Goal: Task Accomplishment & Management: Manage account settings

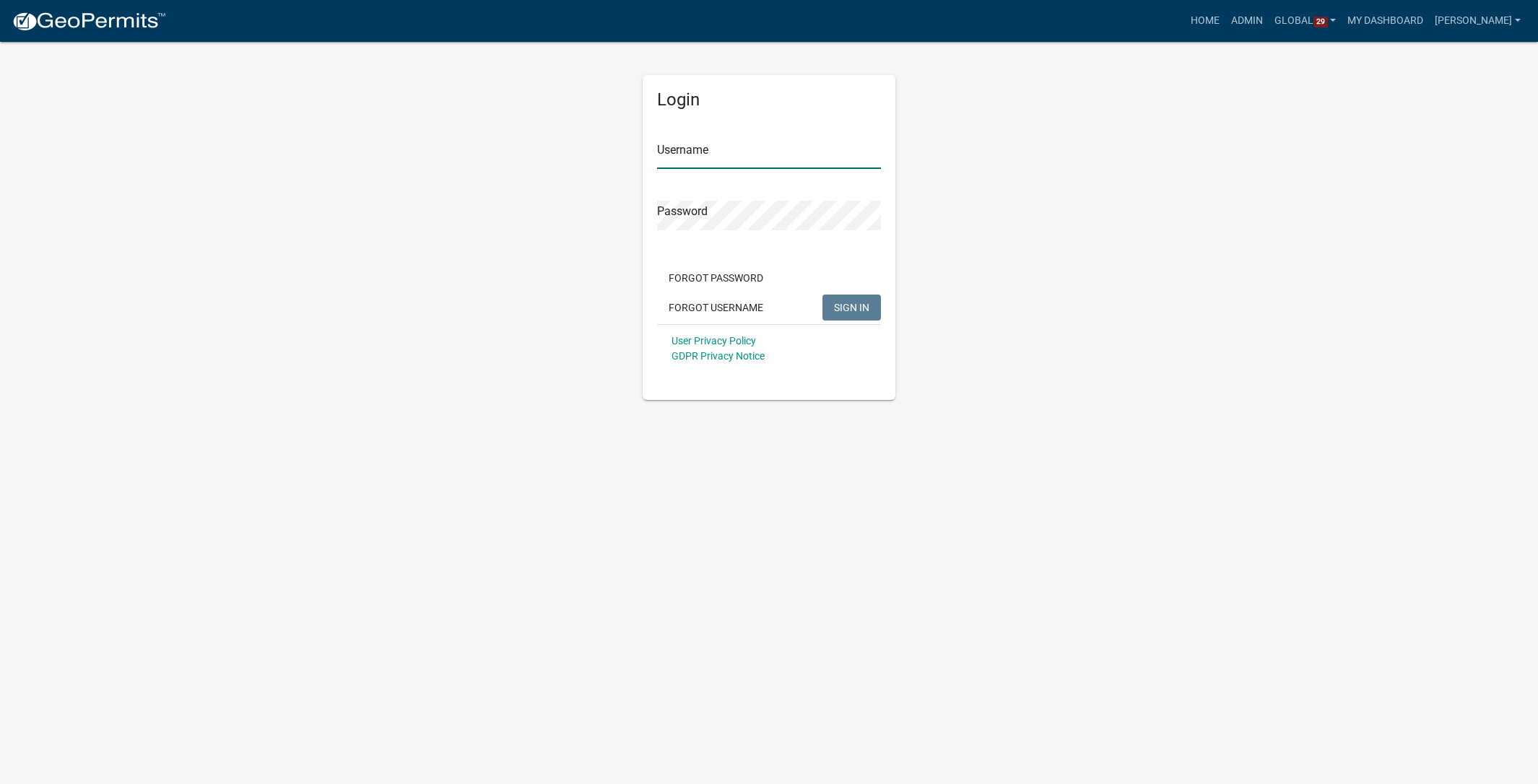
type input "[PERSON_NAME]"
click at [859, 299] on button "SIGN IN" at bounding box center [852, 307] width 59 height 26
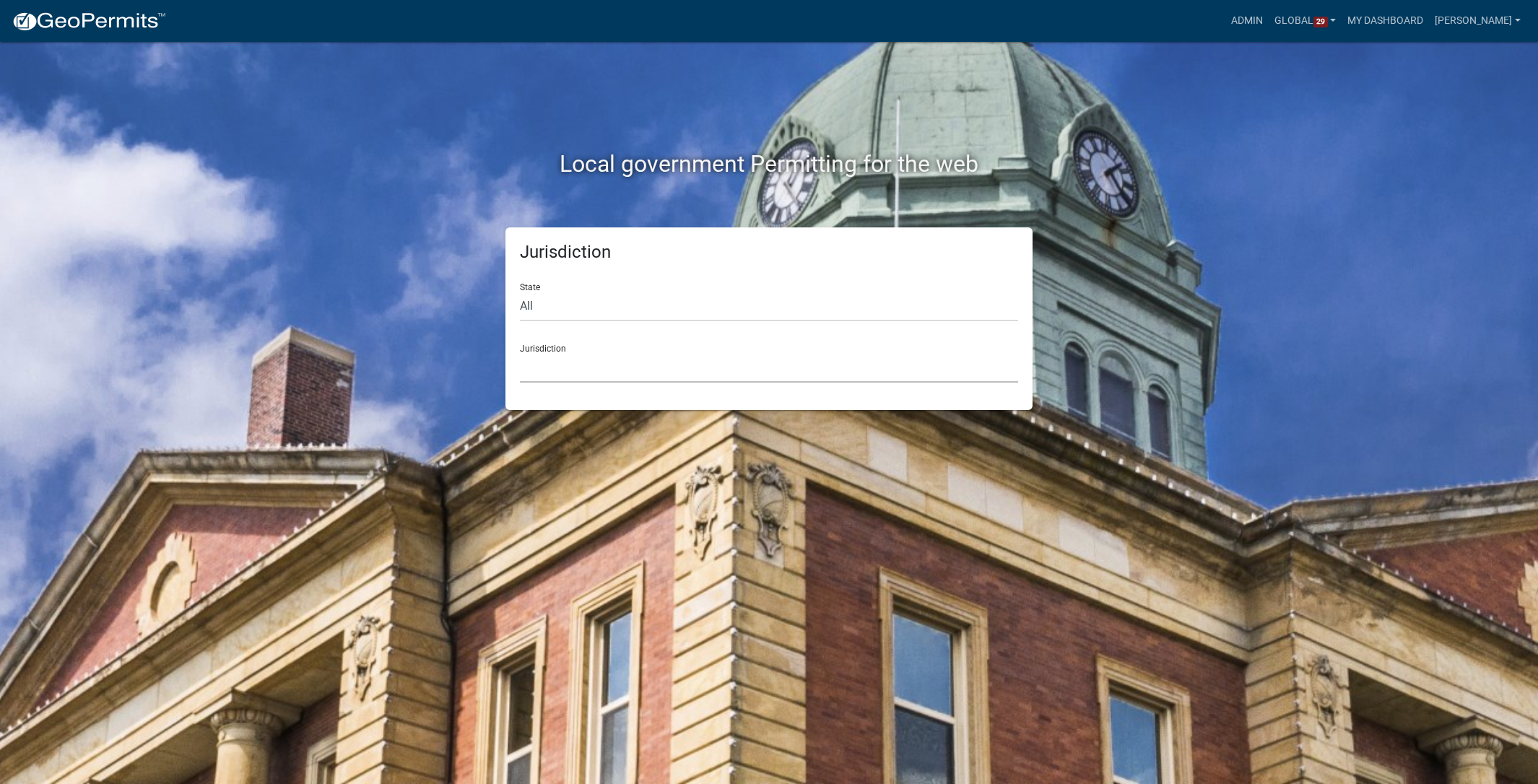
click at [563, 365] on select "[GEOGRAPHIC_DATA], [US_STATE] [GEOGRAPHIC_DATA], [US_STATE][PERSON_NAME][GEOGRA…" at bounding box center [769, 368] width 498 height 29
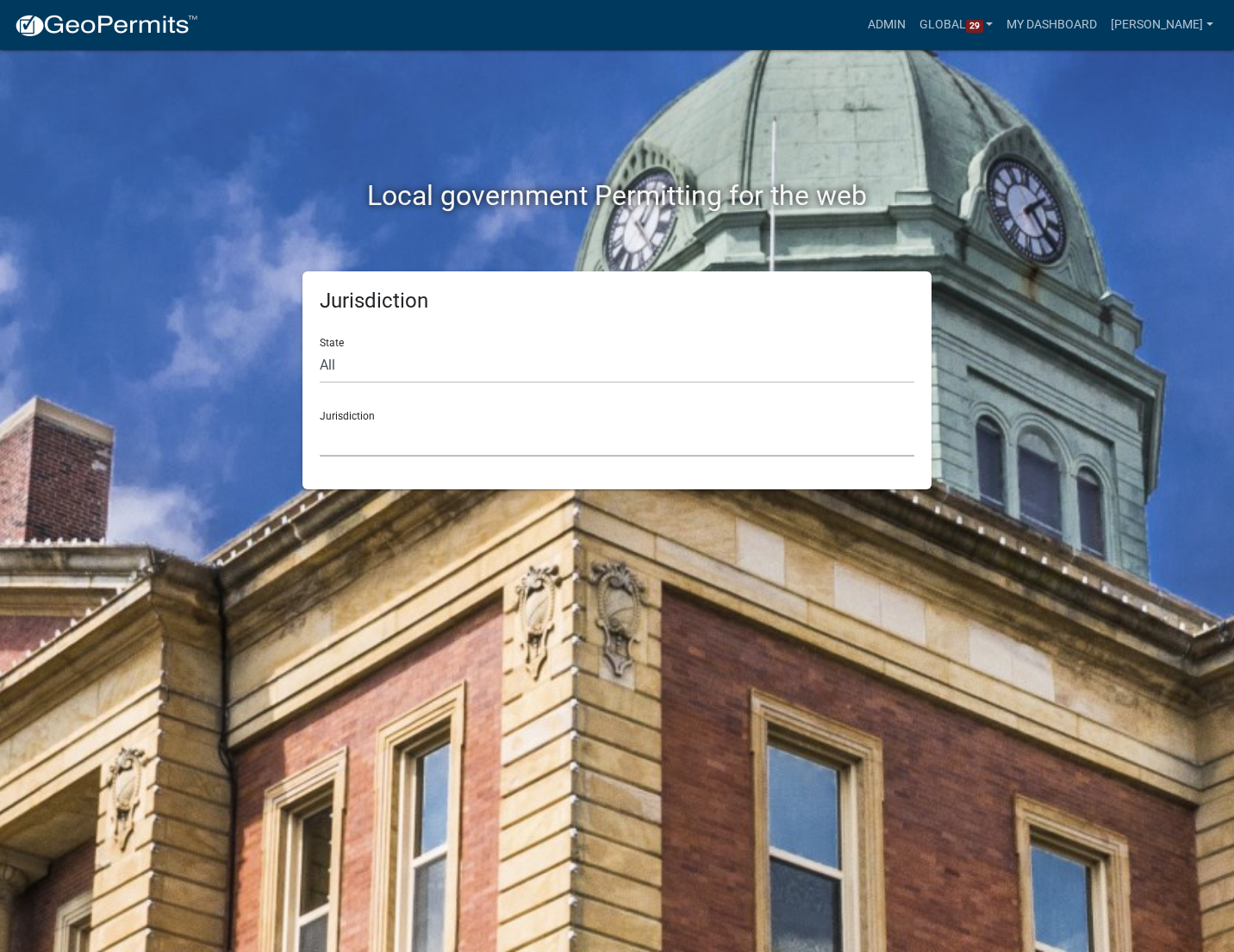
click at [465, 444] on select "[GEOGRAPHIC_DATA], [US_STATE] [GEOGRAPHIC_DATA], [US_STATE][PERSON_NAME][GEOGRA…" at bounding box center [617, 439] width 595 height 35
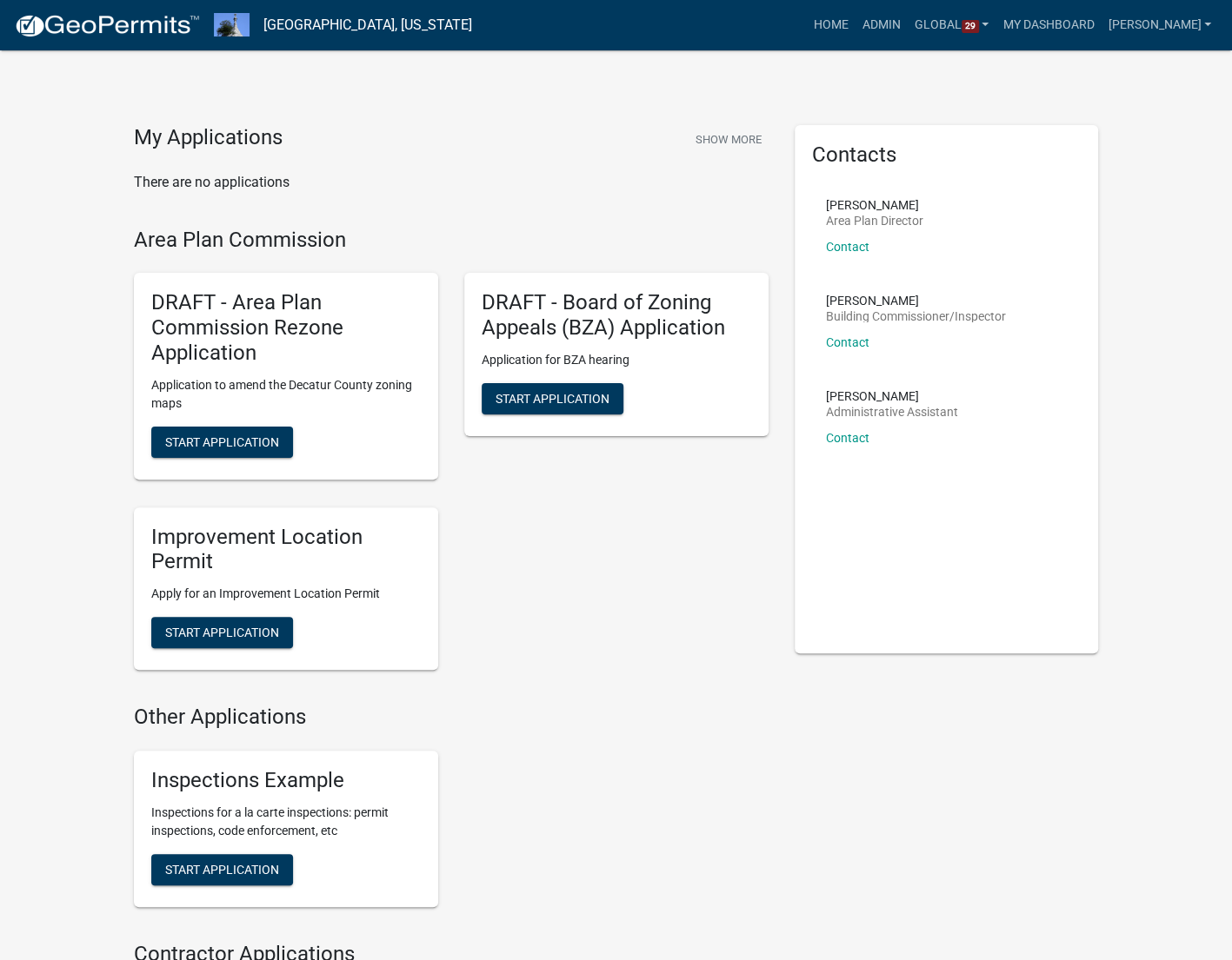
click at [390, 137] on div "My Applications Show More" at bounding box center [452, 141] width 635 height 33
click at [299, 123] on div "My Applications Show More There are no applications Area Plan Commission DRAFT …" at bounding box center [616, 867] width 1232 height 1736
click at [271, 135] on h4 "My Applications" at bounding box center [208, 138] width 149 height 26
click at [907, 26] on link "Admin" at bounding box center [881, 25] width 52 height 33
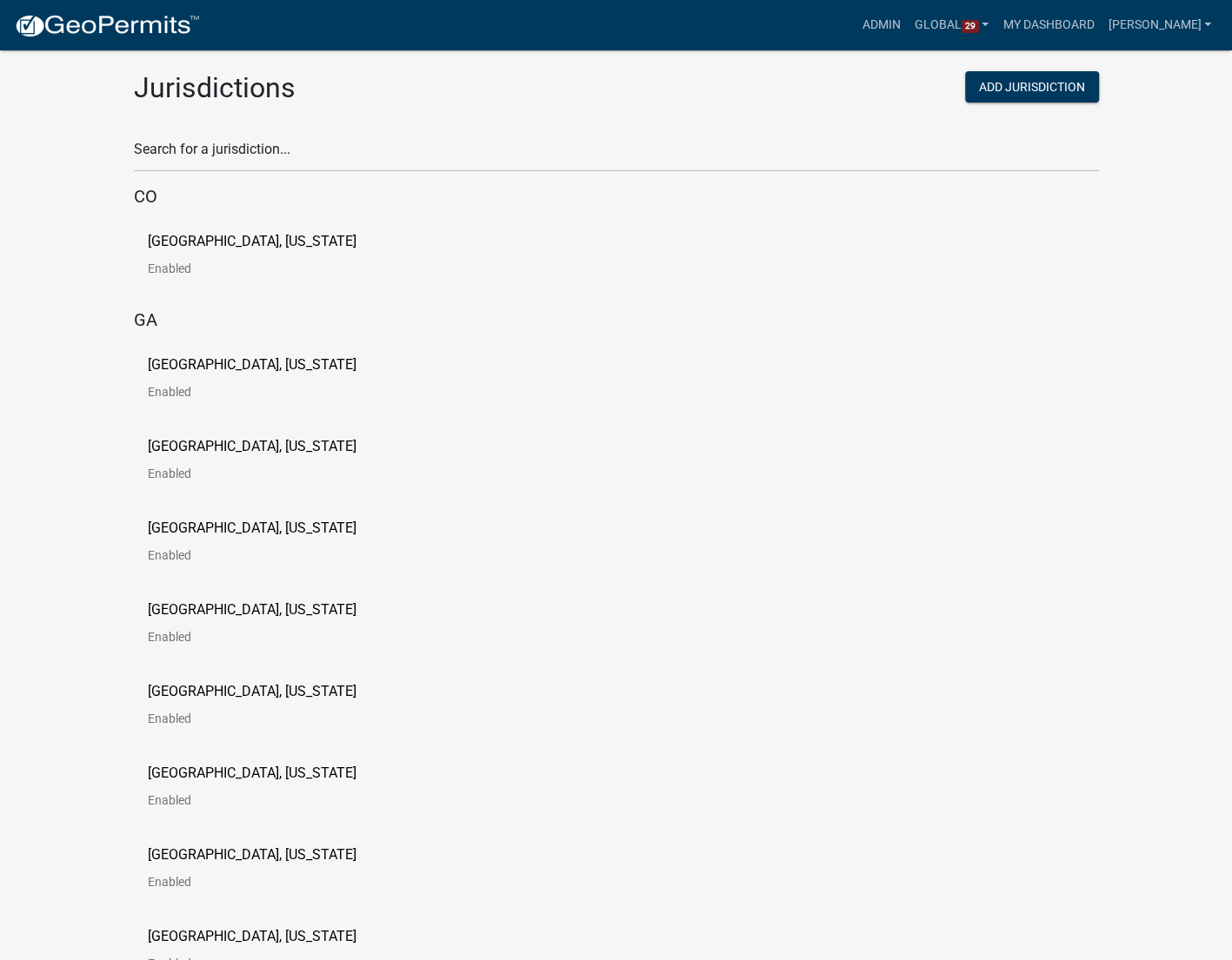
click at [215, 241] on p "[GEOGRAPHIC_DATA], [US_STATE]" at bounding box center [252, 242] width 209 height 14
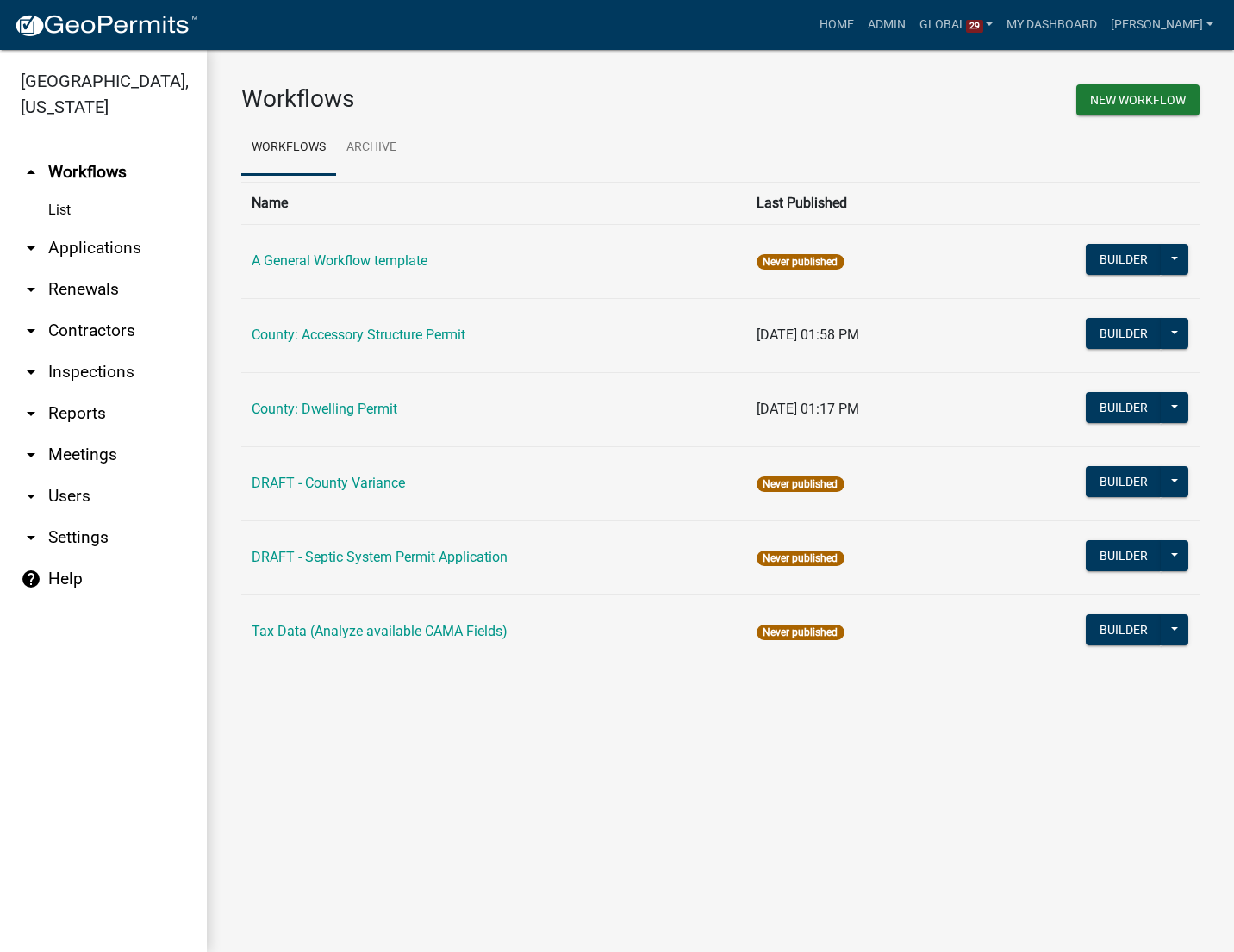
click at [115, 244] on link "arrow_drop_down Applications" at bounding box center [103, 247] width 207 height 41
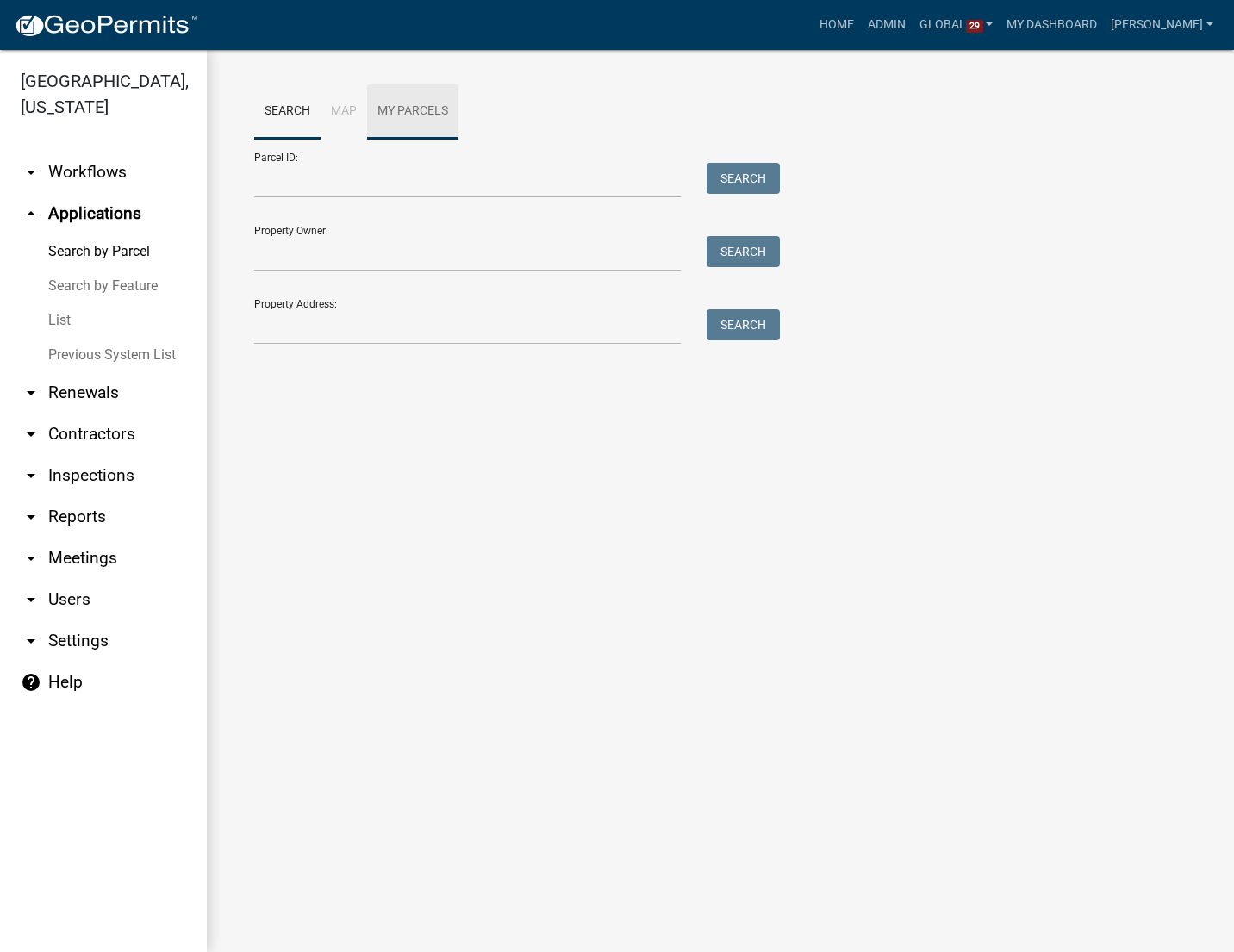
click at [408, 118] on link "My Parcels" at bounding box center [413, 112] width 91 height 55
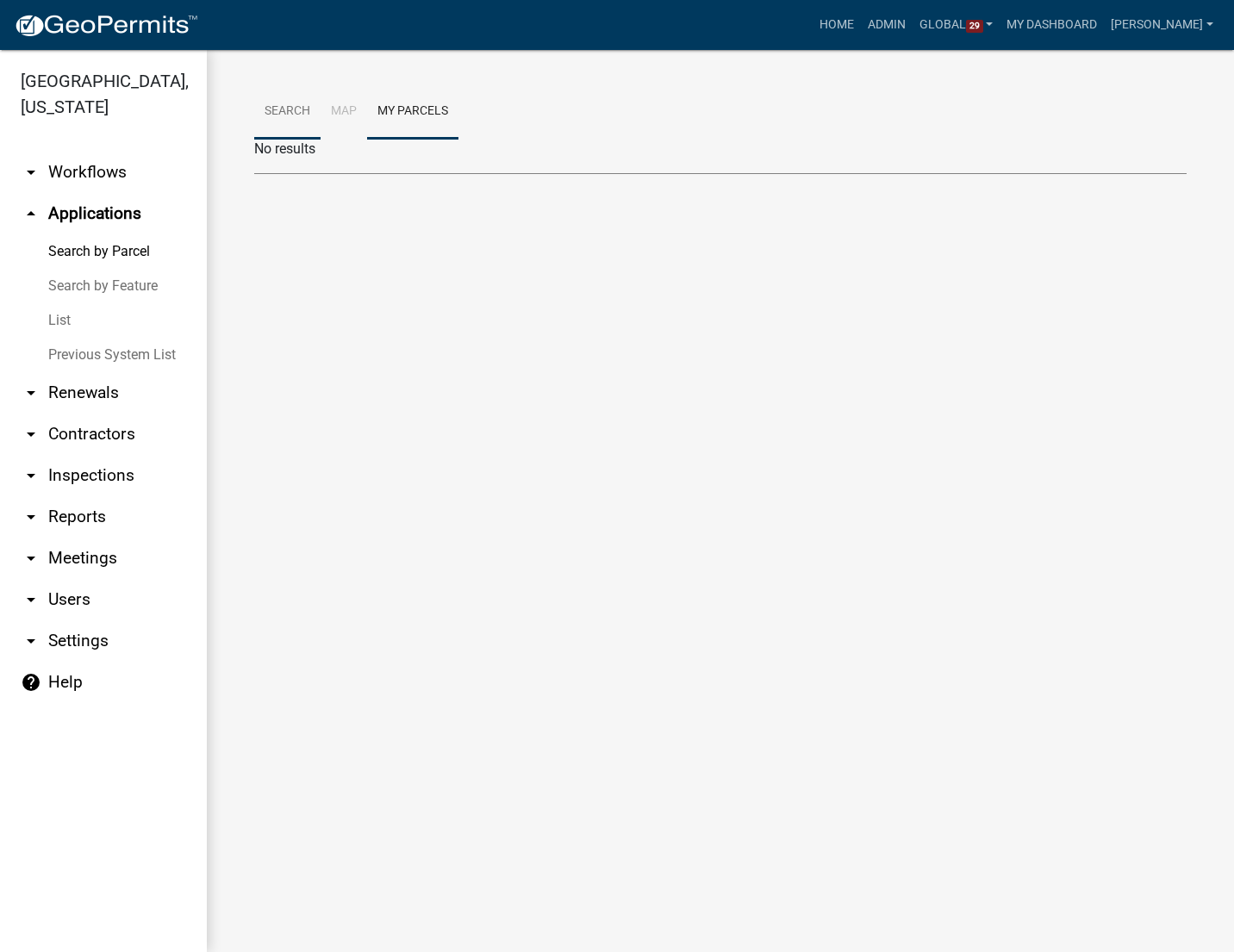
click at [296, 117] on link "Search" at bounding box center [288, 112] width 66 height 55
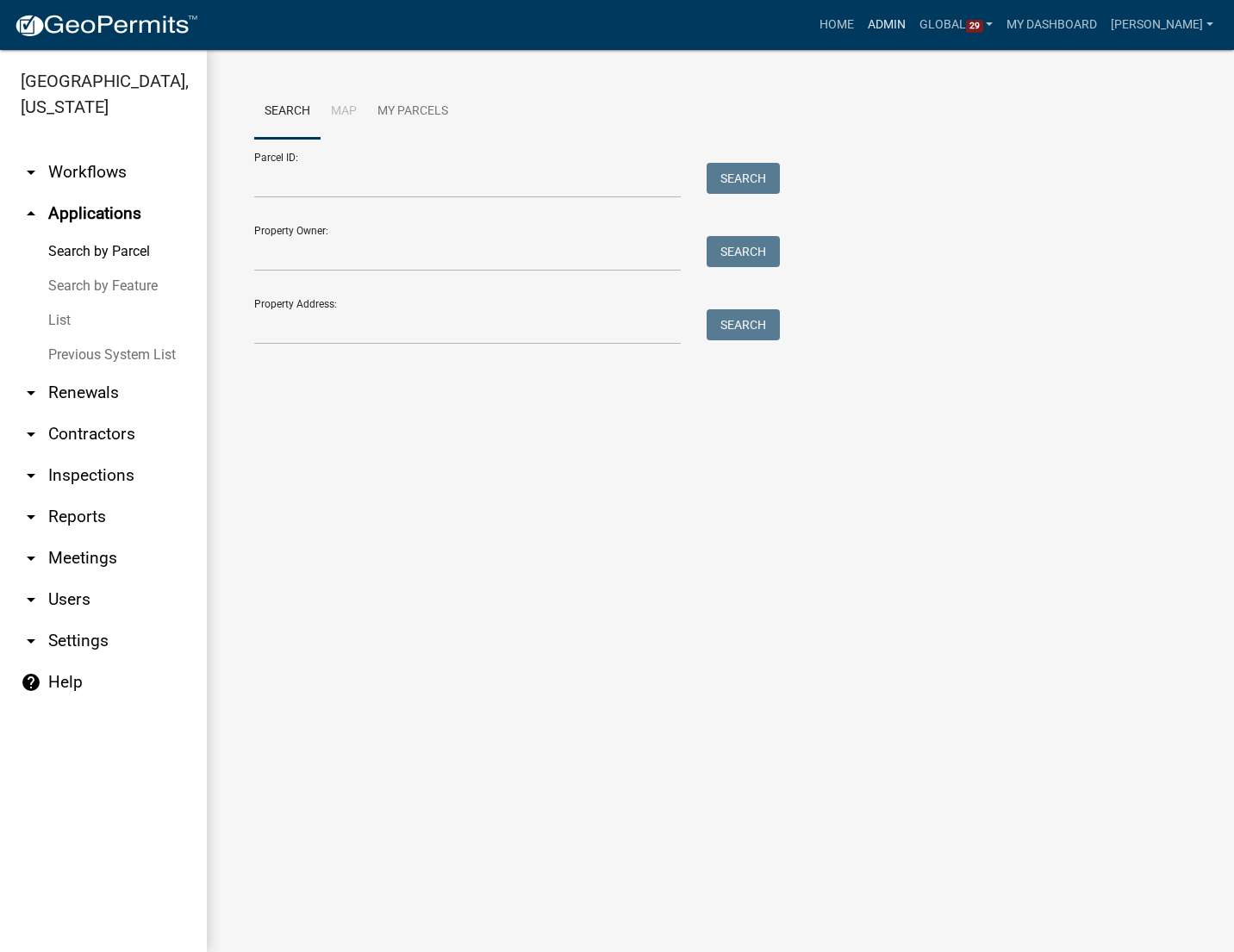
click at [913, 24] on link "Admin" at bounding box center [887, 24] width 52 height 32
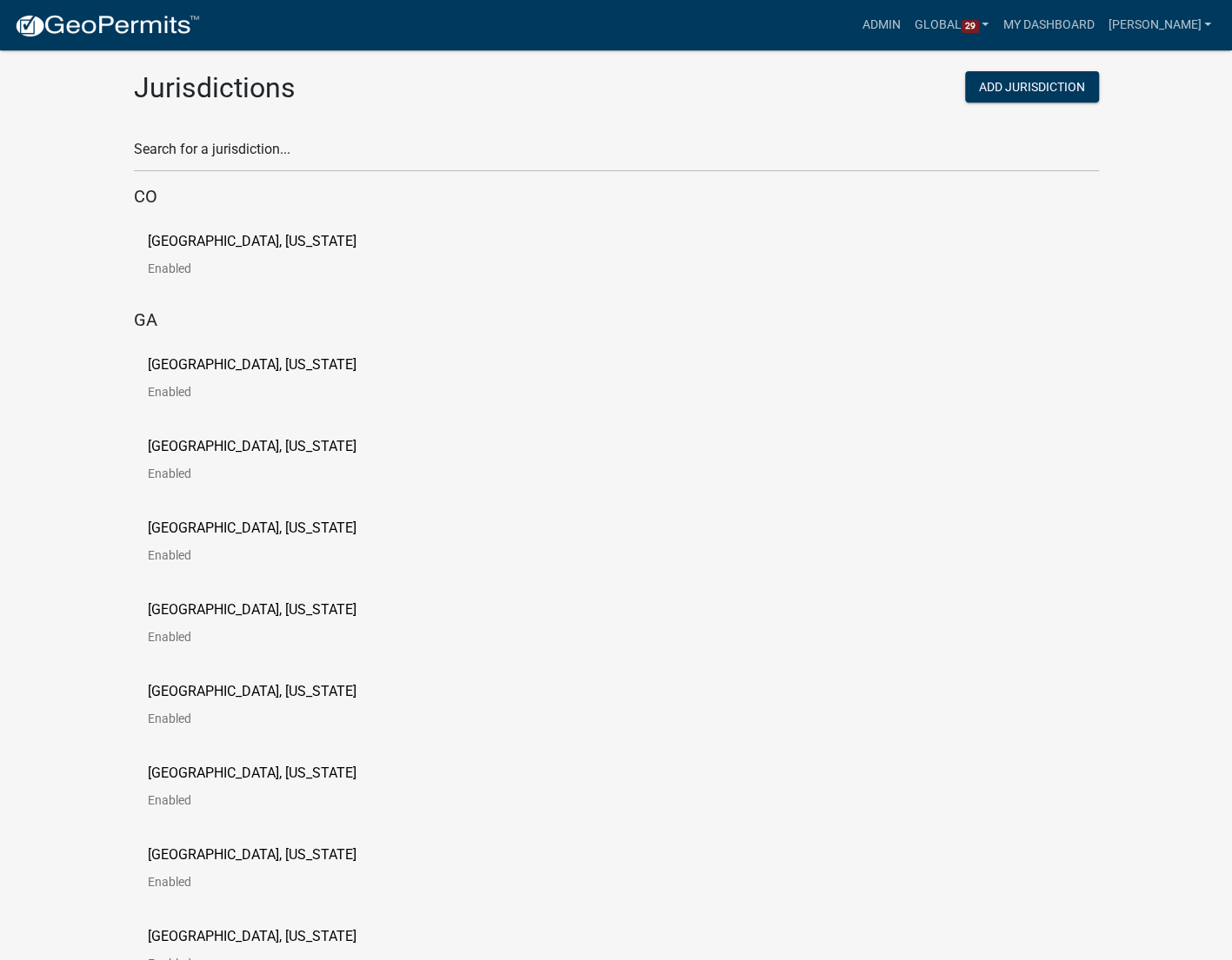
click at [205, 613] on p "[GEOGRAPHIC_DATA], [US_STATE]" at bounding box center [252, 610] width 209 height 14
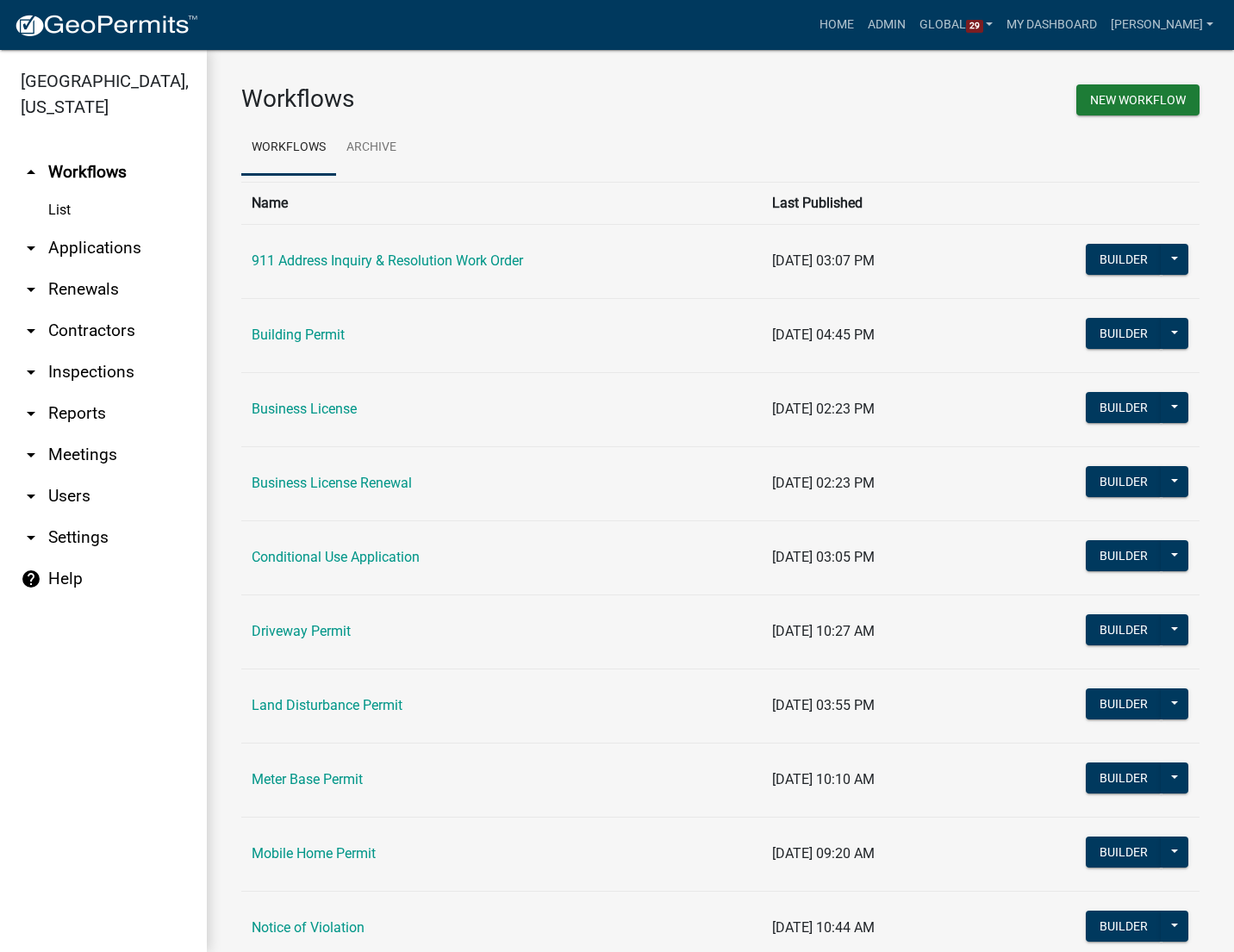
click at [108, 247] on link "arrow_drop_down Applications" at bounding box center [103, 247] width 207 height 41
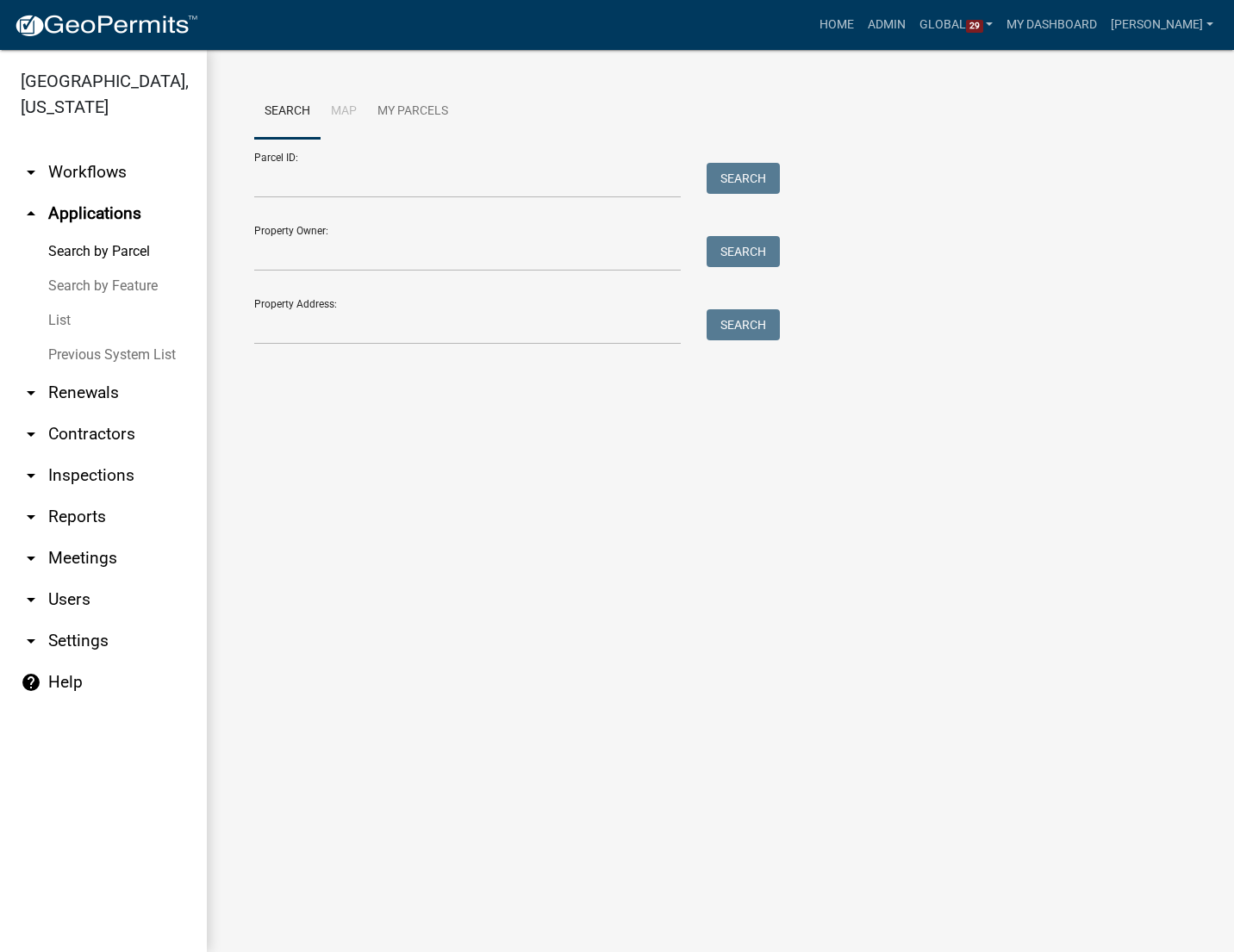
click at [108, 361] on link "Previous System List" at bounding box center [103, 354] width 207 height 34
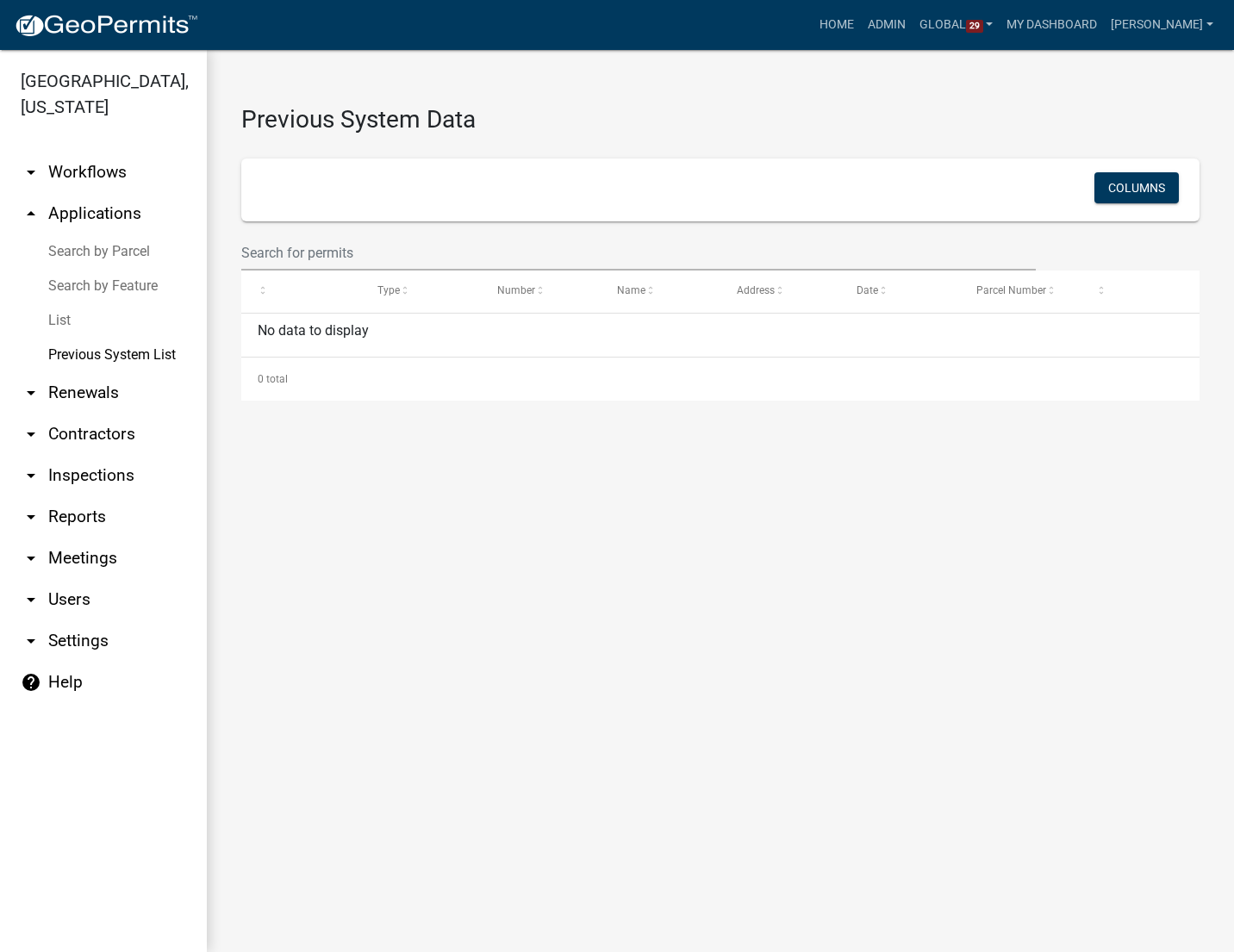
click at [101, 521] on link "arrow_drop_down Reports" at bounding box center [103, 517] width 207 height 41
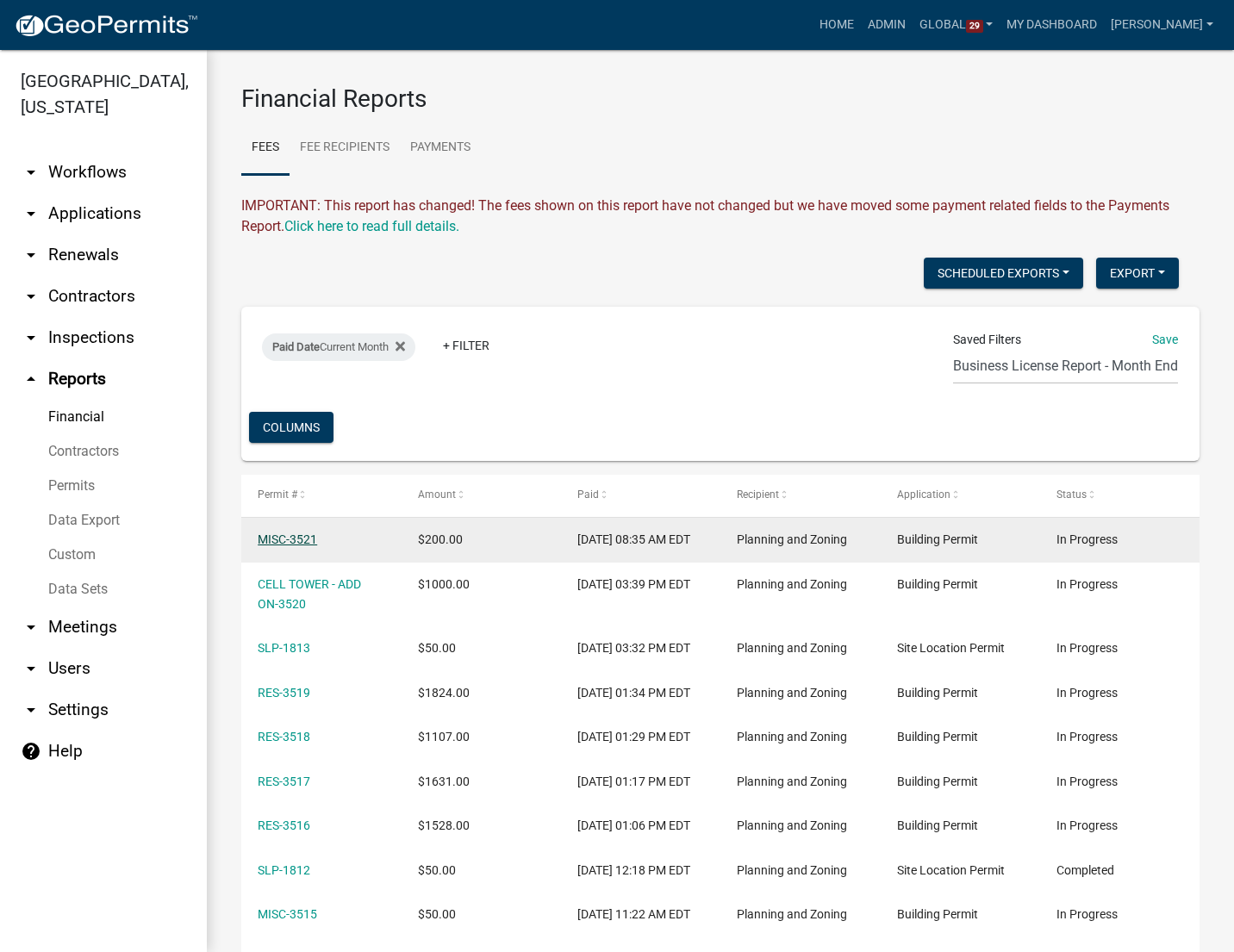
click at [302, 537] on link "MISC-3521" at bounding box center [288, 539] width 59 height 14
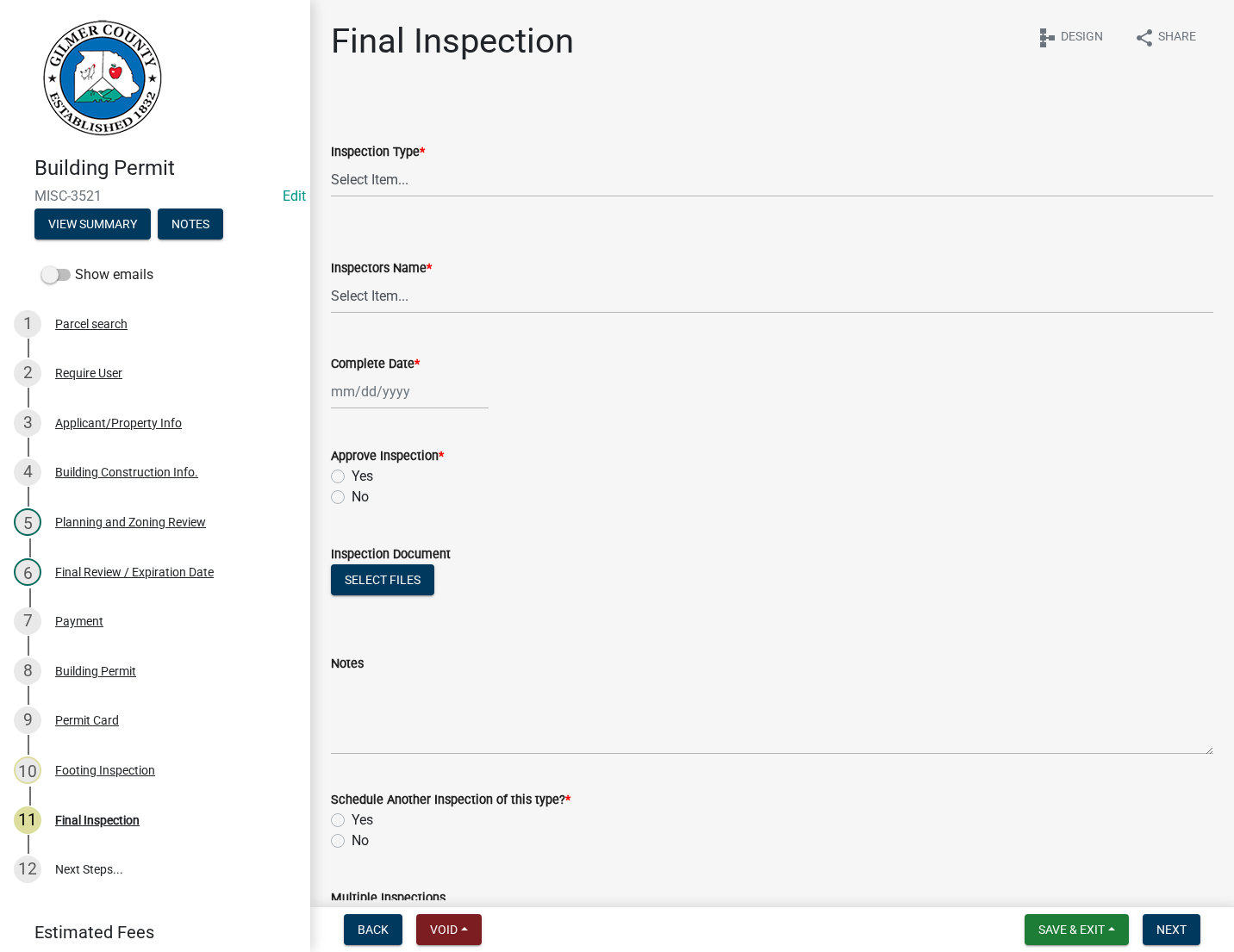
scroll to position [110, 0]
